Goal: Transaction & Acquisition: Purchase product/service

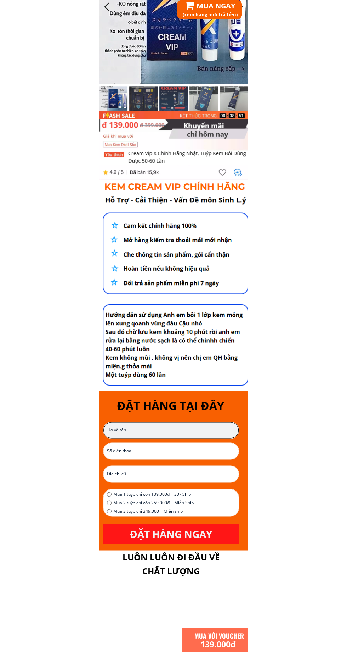
scroll to position [158, 0]
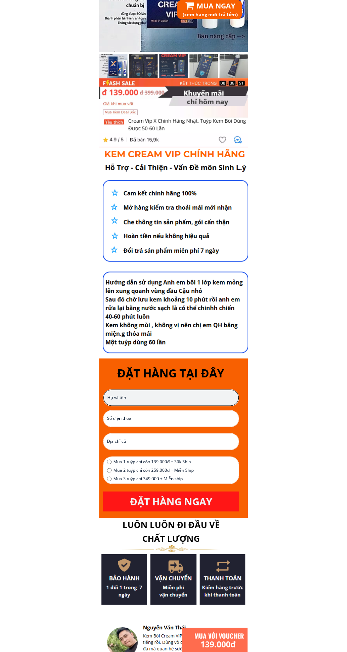
click at [198, 400] on input "text" at bounding box center [170, 398] width 131 height 16
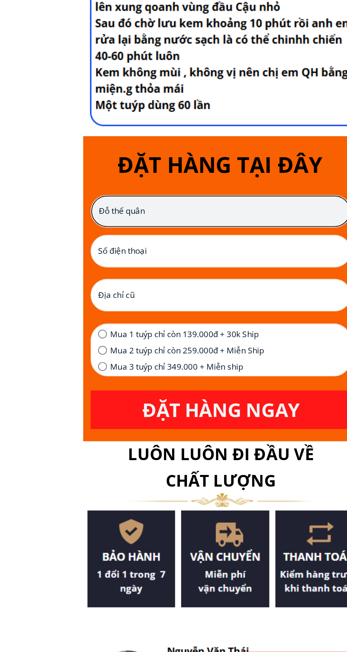
type input "Đỗ thế quân"
click at [176, 419] on input "tel" at bounding box center [171, 419] width 132 height 16
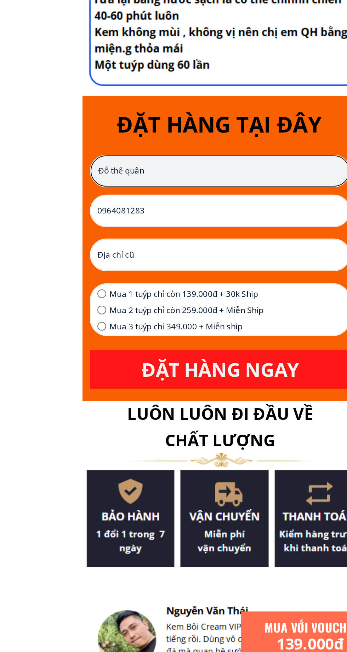
type input "0964081283"
click at [179, 441] on input "text" at bounding box center [171, 442] width 132 height 16
type input "[GEOGRAPHIC_DATA]"
click at [167, 460] on span "Mua 1 tuýp chỉ còn 139.000đ + 30k Ship" at bounding box center [153, 462] width 80 height 7
radio input "true"
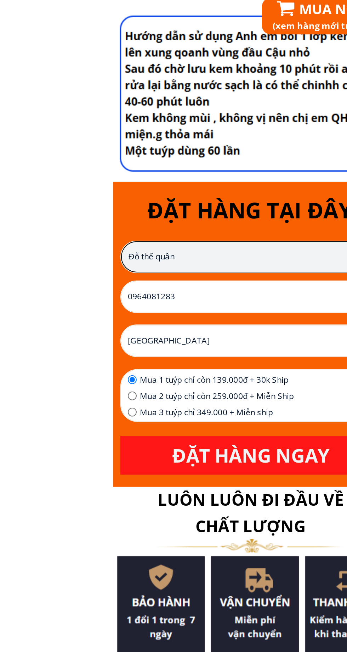
scroll to position [421, 0]
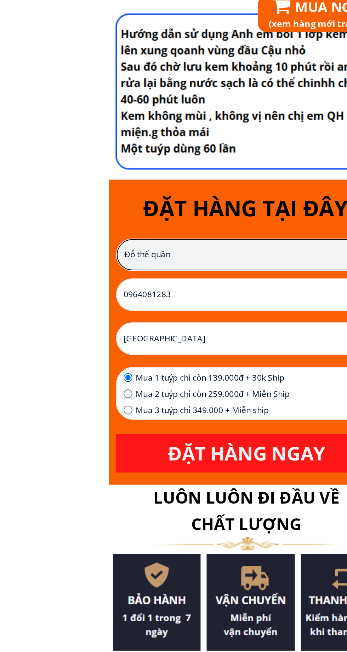
click at [130, 208] on span "Mua 2 tuýp chỉ còn 259.000đ + Miễn Ship" at bounding box center [153, 208] width 80 height 7
radio input "true"
click at [138, 238] on p "ĐẶT HÀNG NGAY" at bounding box center [171, 239] width 136 height 20
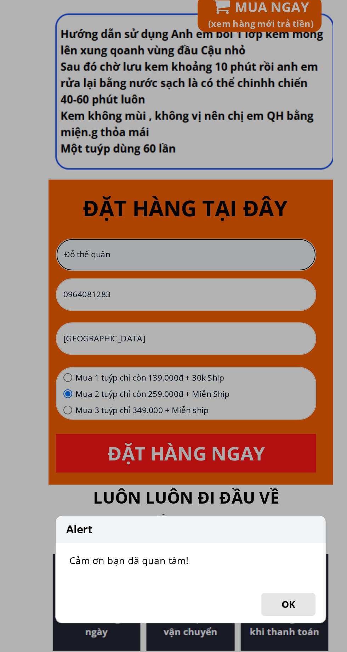
click at [223, 317] on button "OK" at bounding box center [224, 318] width 28 height 12
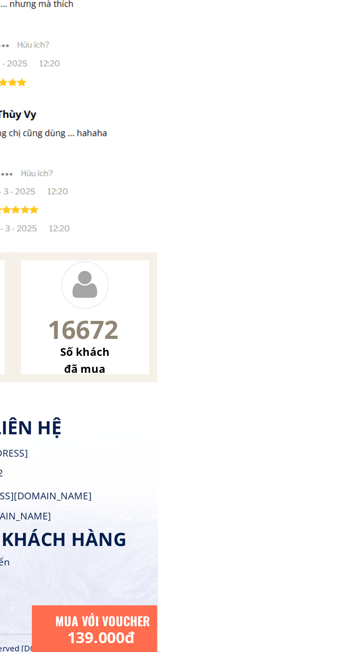
scroll to position [881, 0]
